Goal: Download file/media

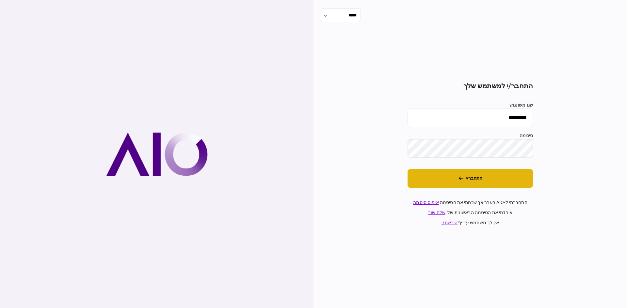
click at [430, 181] on button "התחבר/י" at bounding box center [469, 178] width 125 height 19
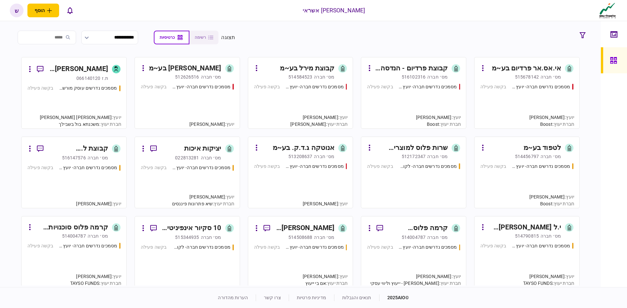
click at [295, 91] on div "מסמכים נדרשים חברה- יועץ - תהליך חברה בקשה פעילה" at bounding box center [300, 103] width 93 height 39
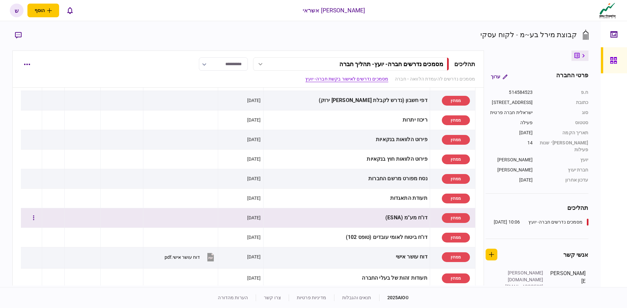
scroll to position [228, 0]
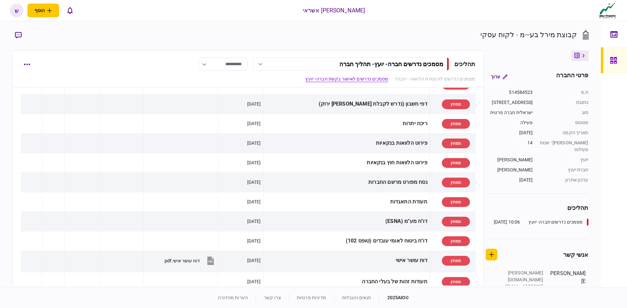
click at [610, 62] on icon at bounding box center [613, 60] width 7 height 7
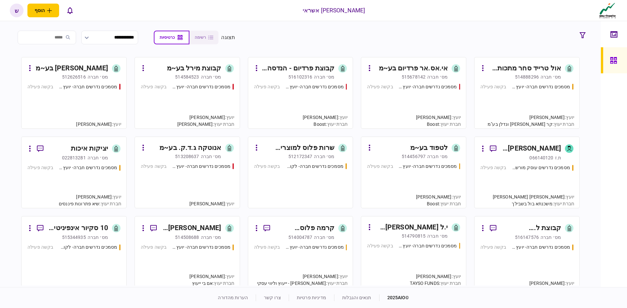
click at [427, 225] on div "י.ל [PERSON_NAME] שיווק בע~מ" at bounding box center [410, 228] width 73 height 10
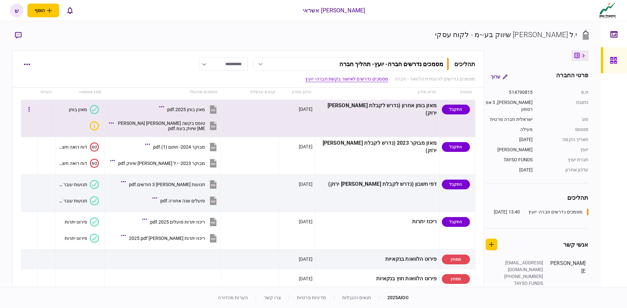
scroll to position [196, 0]
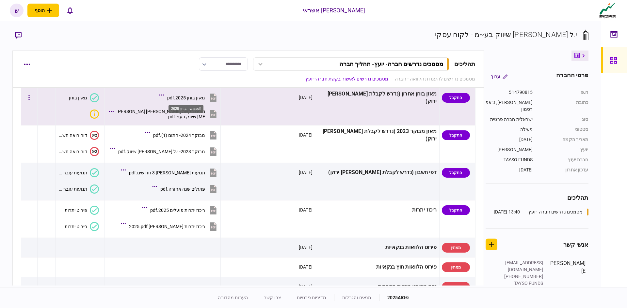
click at [200, 99] on div "מאזן בוחן 2025.pdf" at bounding box center [186, 97] width 38 height 5
click at [180, 114] on div "טופס בקשה [PERSON_NAME] [PERSON_NAME] שיווק בעמ.pdf" at bounding box center [161, 114] width 88 height 10
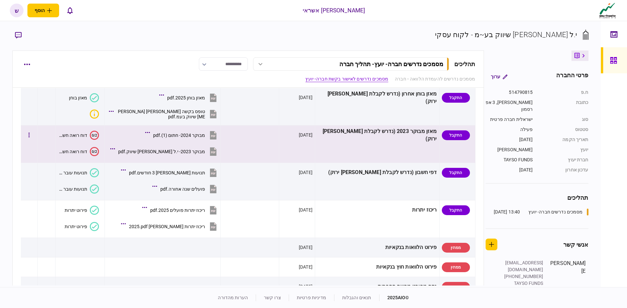
click at [180, 132] on button "מבוקר 2024- חתום (1).pdf" at bounding box center [182, 135] width 71 height 15
click at [173, 151] on div "מבוקר 2023- י.ל [PERSON_NAME] שיווק.pdf" at bounding box center [161, 151] width 87 height 5
click at [201, 152] on div "מבוקר 2023- י.ל [PERSON_NAME] שיווק.pdf" at bounding box center [161, 151] width 87 height 5
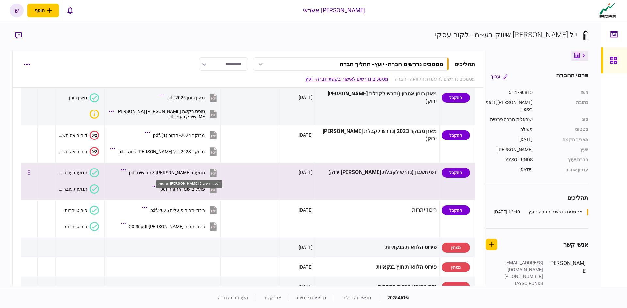
click at [183, 172] on div "תנועות [PERSON_NAME] 3 חודשים.pdf" at bounding box center [167, 172] width 76 height 5
click at [185, 191] on div "פועלים שנה אחורה.pdf" at bounding box center [182, 189] width 45 height 5
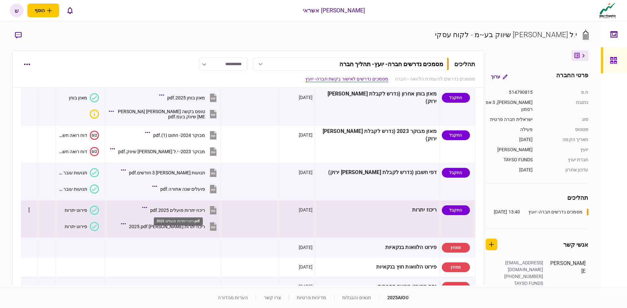
click at [194, 212] on div "ריכוז יתרות פועלים 2025.pdf" at bounding box center [177, 210] width 55 height 5
click at [195, 225] on div "ריכוז יתרות [PERSON_NAME] 2025.pdf" at bounding box center [167, 226] width 76 height 5
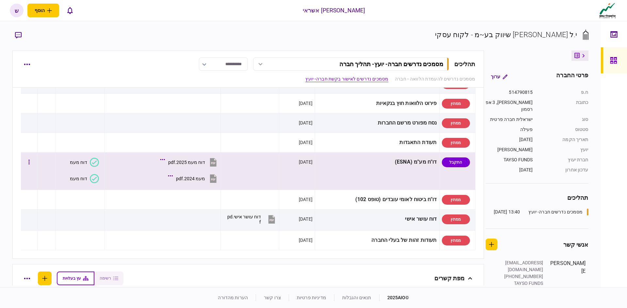
scroll to position [359, 0]
click at [195, 164] on div "דוח מעמ 2025.pdf" at bounding box center [186, 163] width 37 height 5
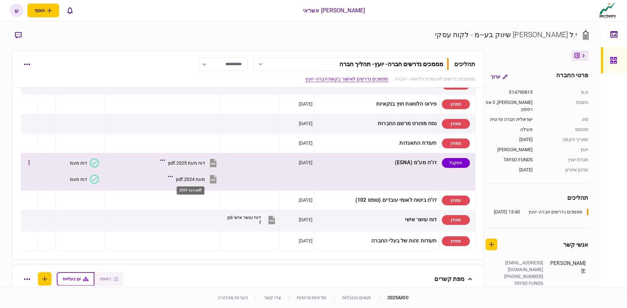
click at [196, 179] on div "מעמ 2024.pdf" at bounding box center [190, 179] width 29 height 5
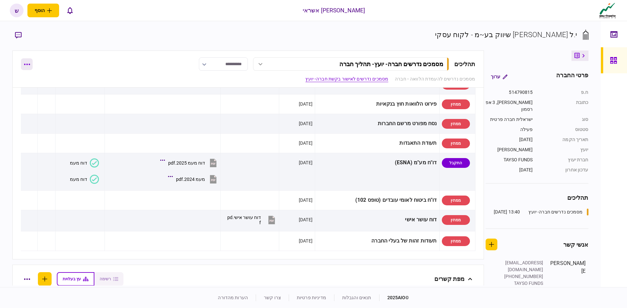
click at [30, 65] on button "button" at bounding box center [27, 64] width 12 height 12
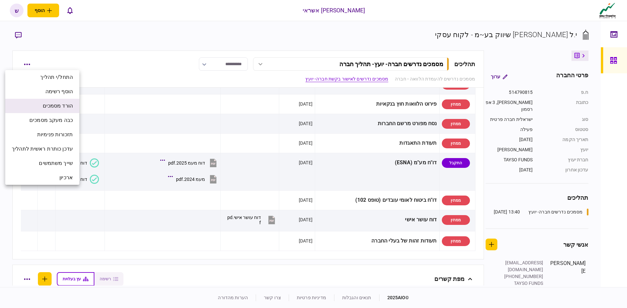
click at [35, 102] on li "הורד מסמכים" at bounding box center [42, 106] width 74 height 14
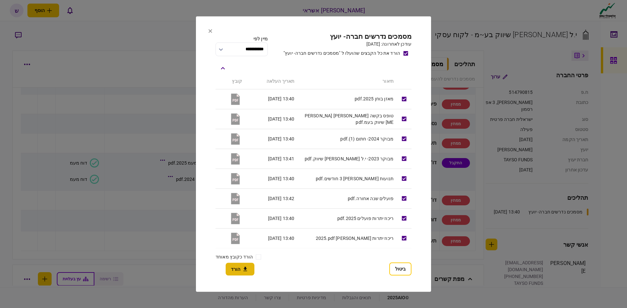
click at [233, 265] on button "הורד" at bounding box center [240, 269] width 29 height 13
